Goal: Task Accomplishment & Management: Manage account settings

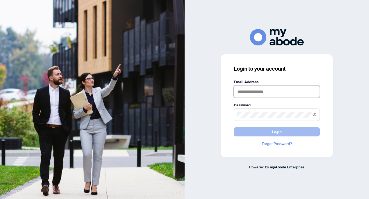
type input "**********"
click at [266, 131] on button "Login" at bounding box center [277, 131] width 86 height 9
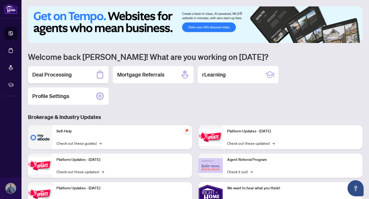
click at [82, 71] on div "Deal Processing" at bounding box center [68, 74] width 81 height 17
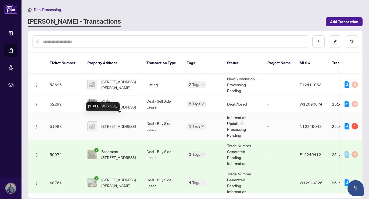
click at [120, 123] on span "[STREET_ADDRESS]" at bounding box center [118, 126] width 34 height 6
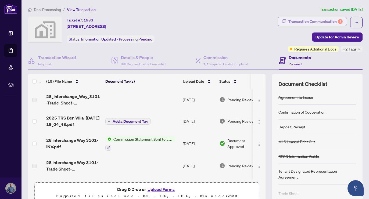
click at [330, 23] on div "Transaction Communication 1" at bounding box center [315, 21] width 54 height 9
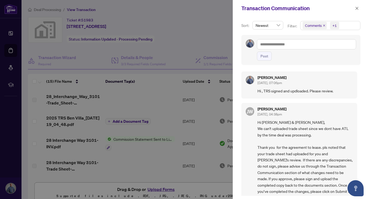
click at [218, 39] on div at bounding box center [184, 99] width 369 height 199
click at [357, 9] on icon "close" at bounding box center [357, 8] width 4 height 4
